Goal: Task Accomplishment & Management: Manage account settings

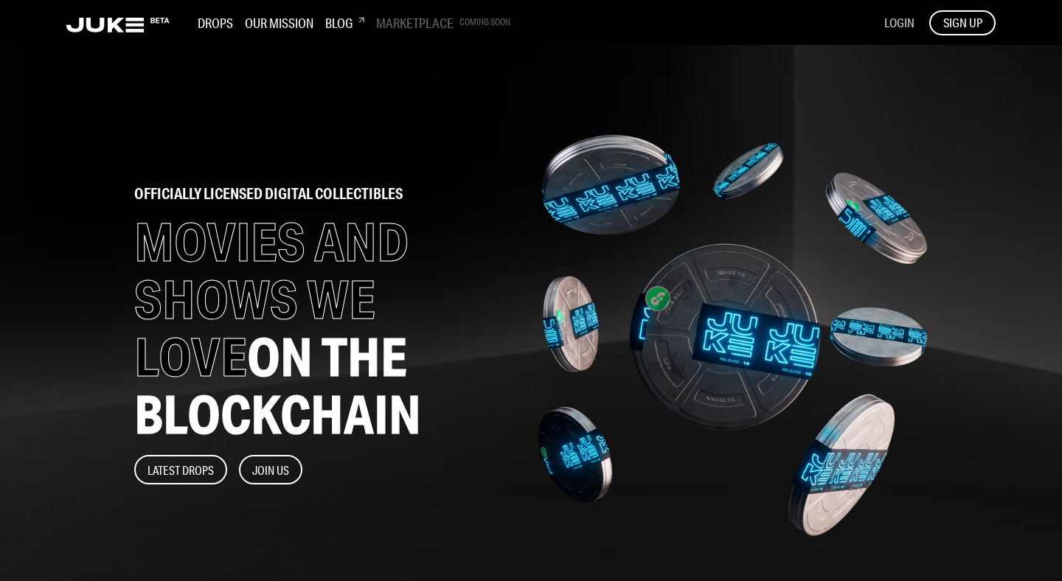
click at [898, 22] on span "LOGIN" at bounding box center [899, 22] width 30 height 15
